Goal: Task Accomplishment & Management: Use online tool/utility

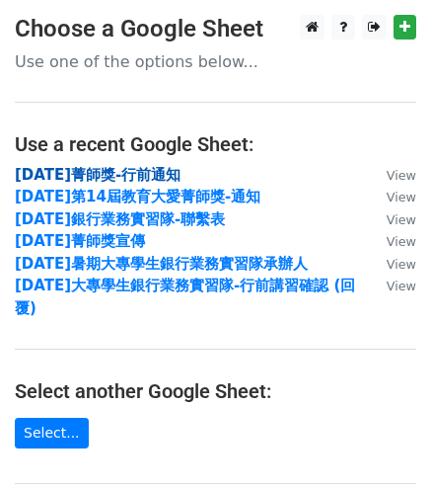
click at [152, 179] on strong "114年菁師獎-行前通知" at bounding box center [98, 175] width 166 height 18
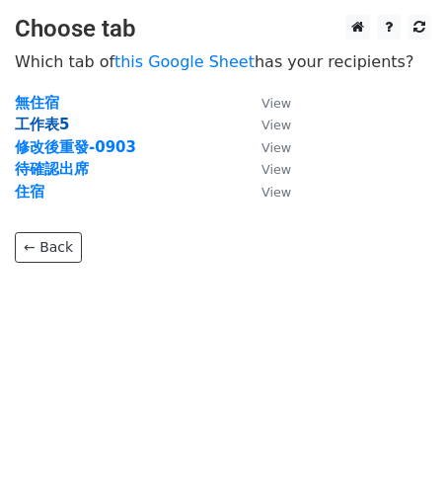
click at [57, 125] on strong "工作表5" at bounding box center [42, 124] width 54 height 18
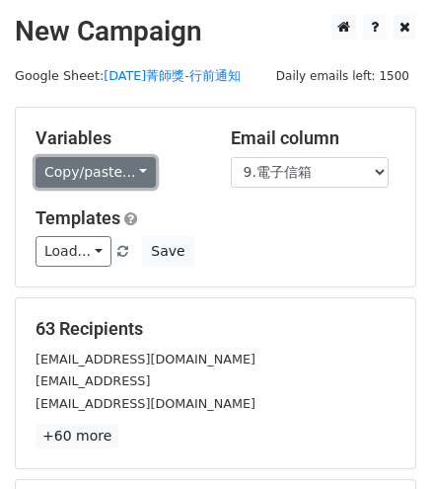
click at [138, 171] on link "Copy/paste..." at bounding box center [96, 172] width 120 height 31
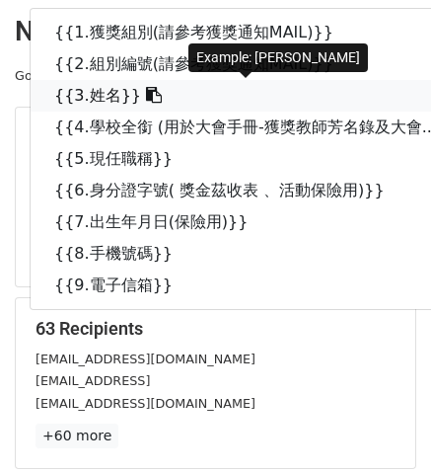
click at [103, 89] on link "{{3.姓名}}" at bounding box center [256, 96] width 451 height 32
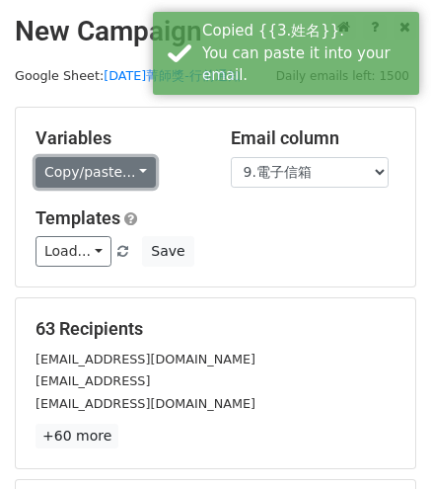
click at [75, 163] on link "Copy/paste..." at bounding box center [96, 172] width 120 height 31
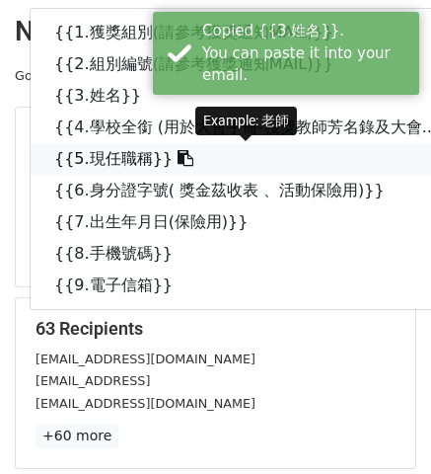
click at [119, 147] on link "{{5.現任職稱}}" at bounding box center [256, 159] width 451 height 32
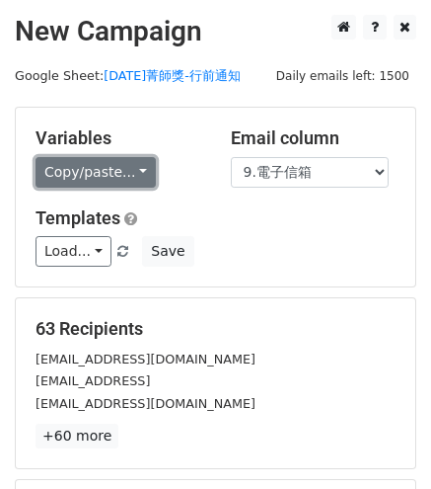
click at [133, 169] on link "Copy/paste..." at bounding box center [96, 172] width 120 height 31
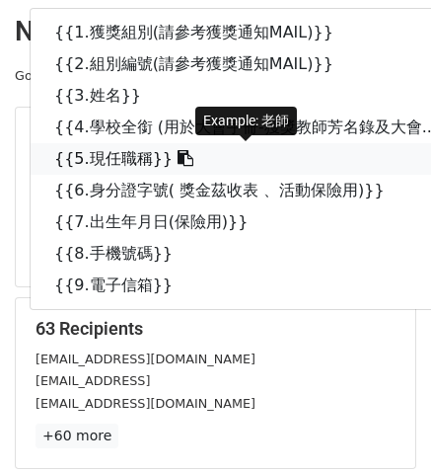
click at [128, 155] on link "{{5.現任職稱}}" at bounding box center [256, 159] width 451 height 32
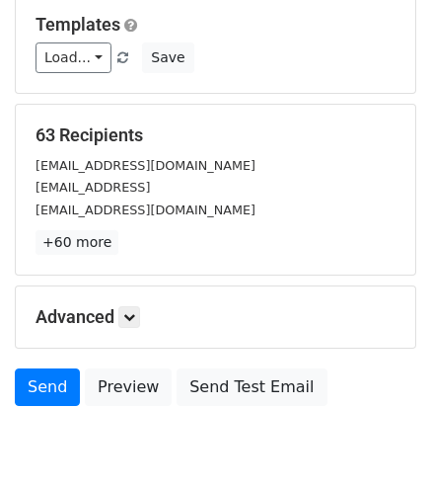
scroll to position [273, 0]
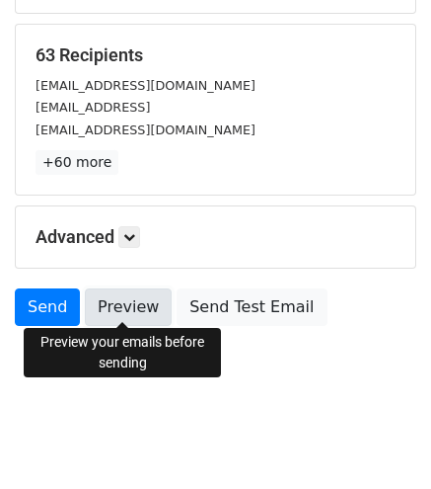
click at [144, 304] on link "Preview" at bounding box center [128, 307] width 87 height 38
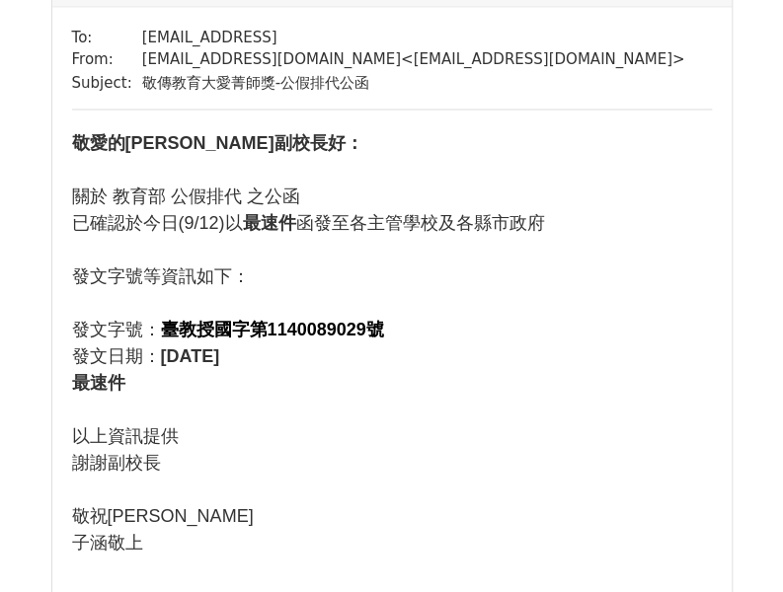
scroll to position [1086, 0]
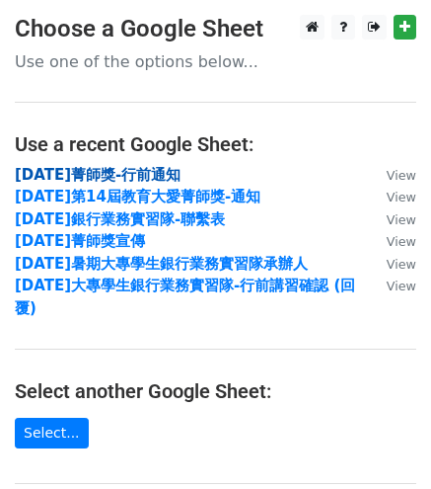
click at [146, 174] on strong "114年菁師獎-行前通知" at bounding box center [98, 175] width 166 height 18
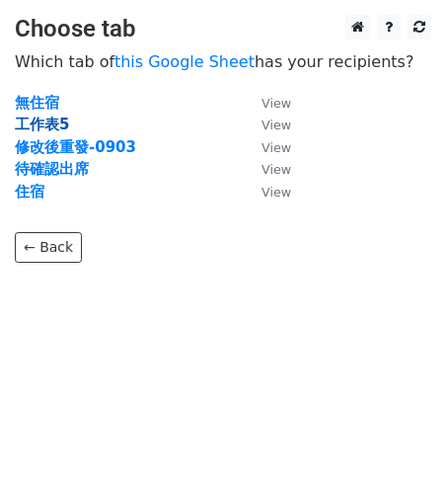
click at [64, 122] on strong "工作表5" at bounding box center [42, 124] width 54 height 18
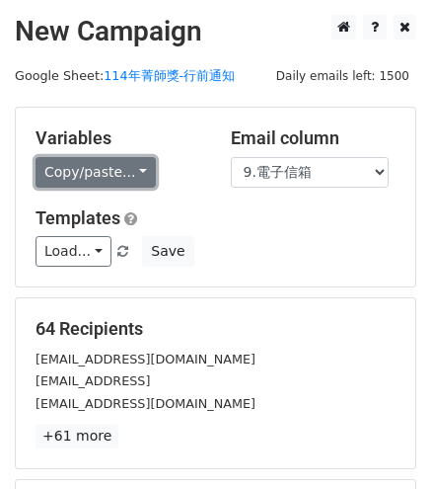
click at [108, 174] on link "Copy/paste..." at bounding box center [96, 172] width 120 height 31
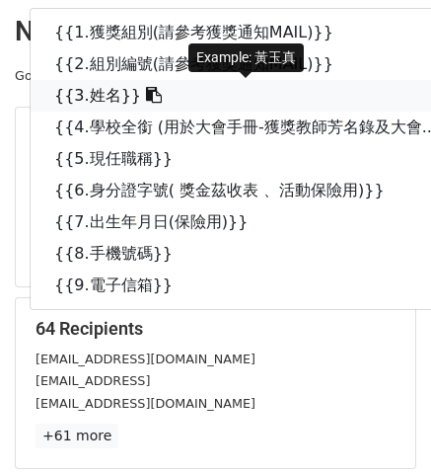
click at [146, 95] on icon at bounding box center [154, 95] width 16 height 16
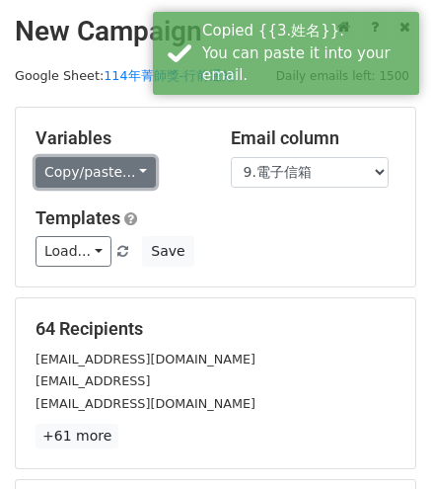
click at [93, 161] on link "Copy/paste..." at bounding box center [96, 172] width 120 height 31
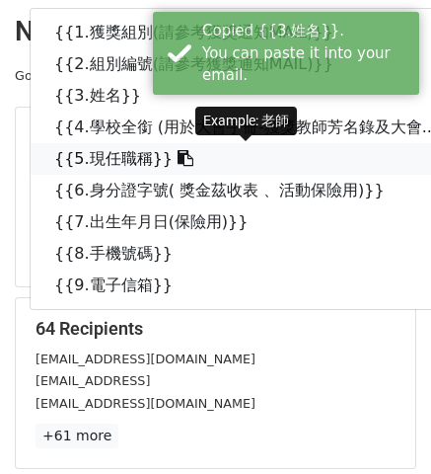
click at [126, 149] on link "{{5.現任職稱}}" at bounding box center [256, 159] width 451 height 32
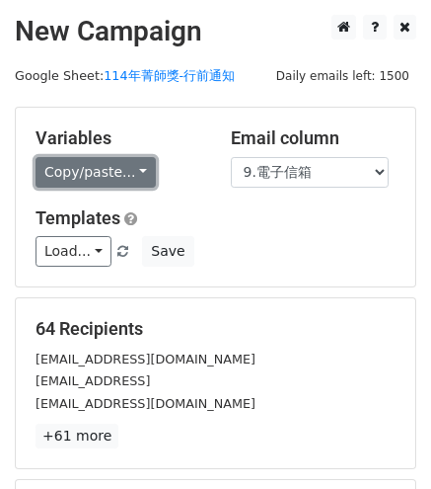
click at [136, 178] on link "Copy/paste..." at bounding box center [96, 172] width 120 height 31
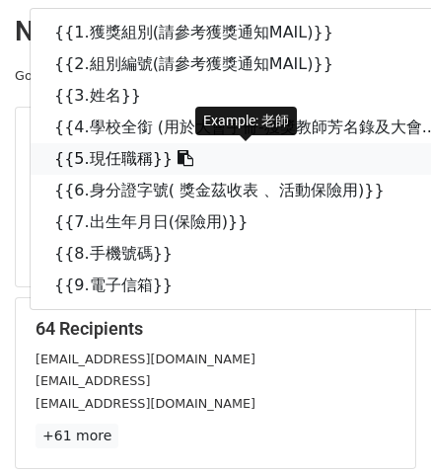
click at [148, 169] on link "{{5.現任職稱}}" at bounding box center [256, 159] width 451 height 32
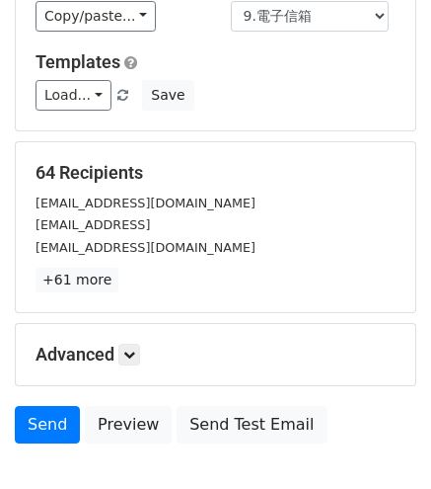
scroll to position [197, 0]
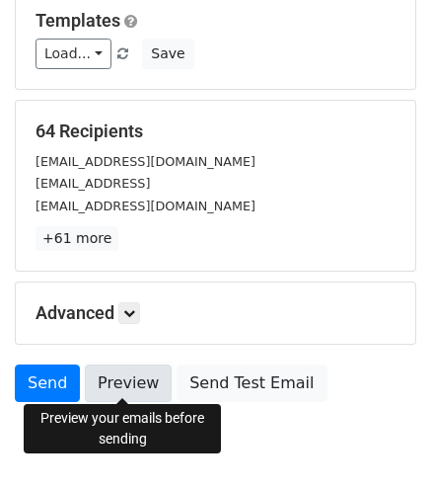
click at [127, 368] on link "Preview" at bounding box center [128, 383] width 87 height 38
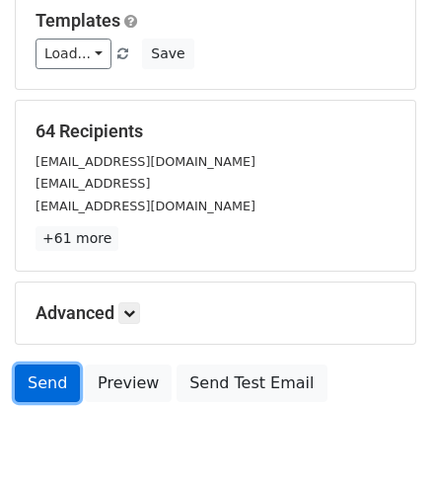
click at [65, 372] on link "Send" at bounding box center [47, 383] width 65 height 38
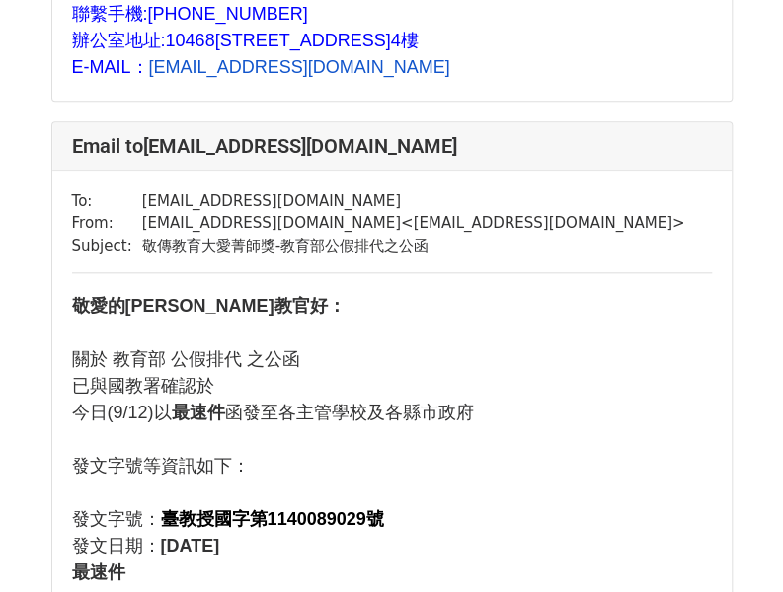
scroll to position [2862, 0]
